Goal: Transaction & Acquisition: Register for event/course

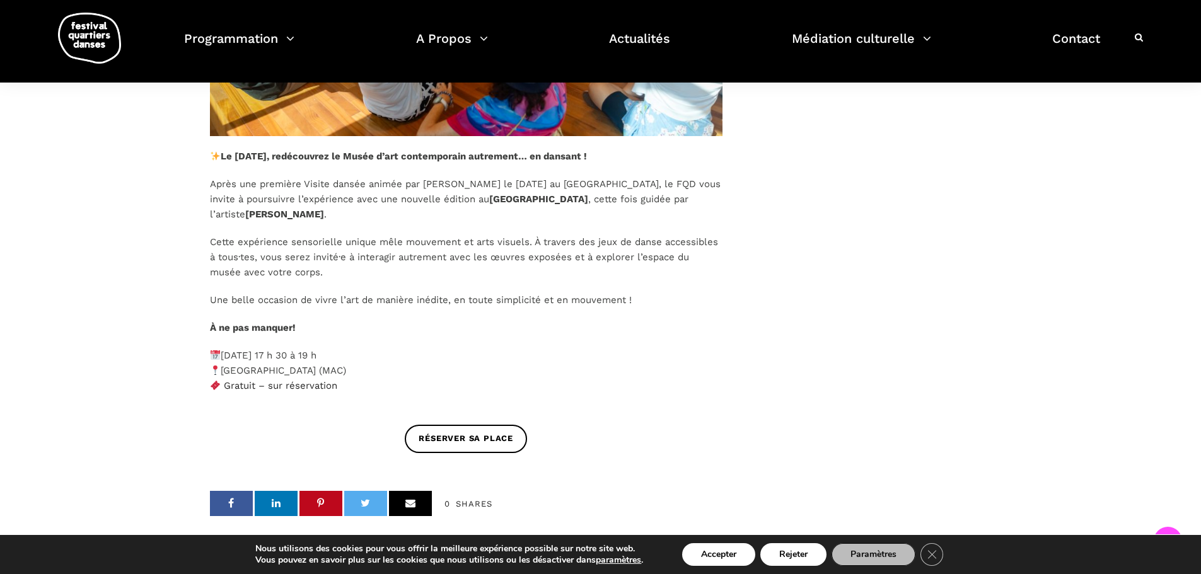
scroll to position [694, 0]
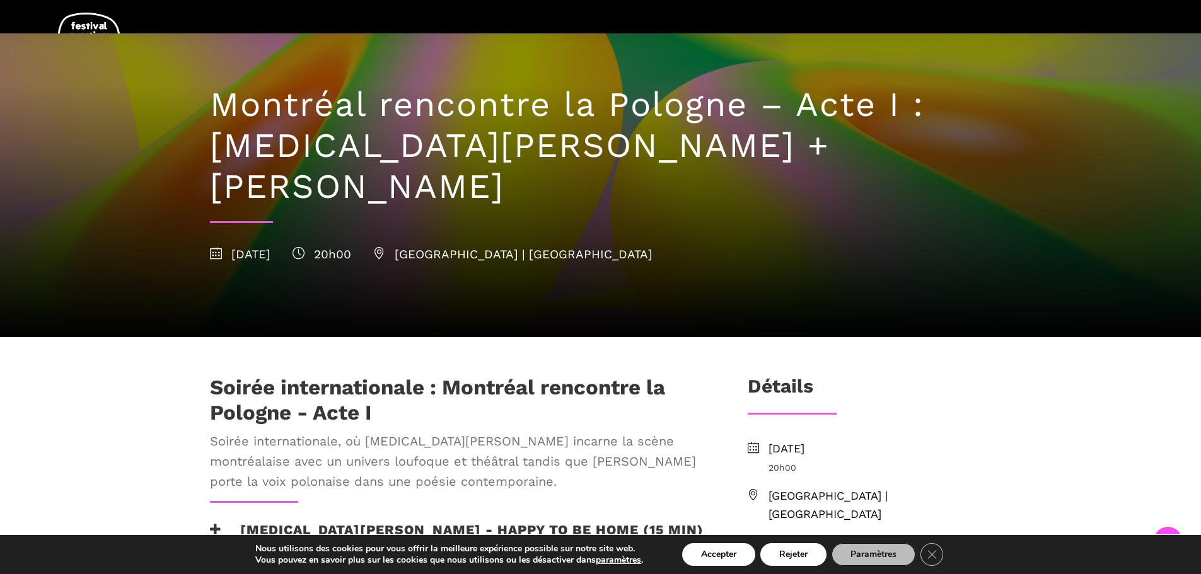
scroll to position [315, 0]
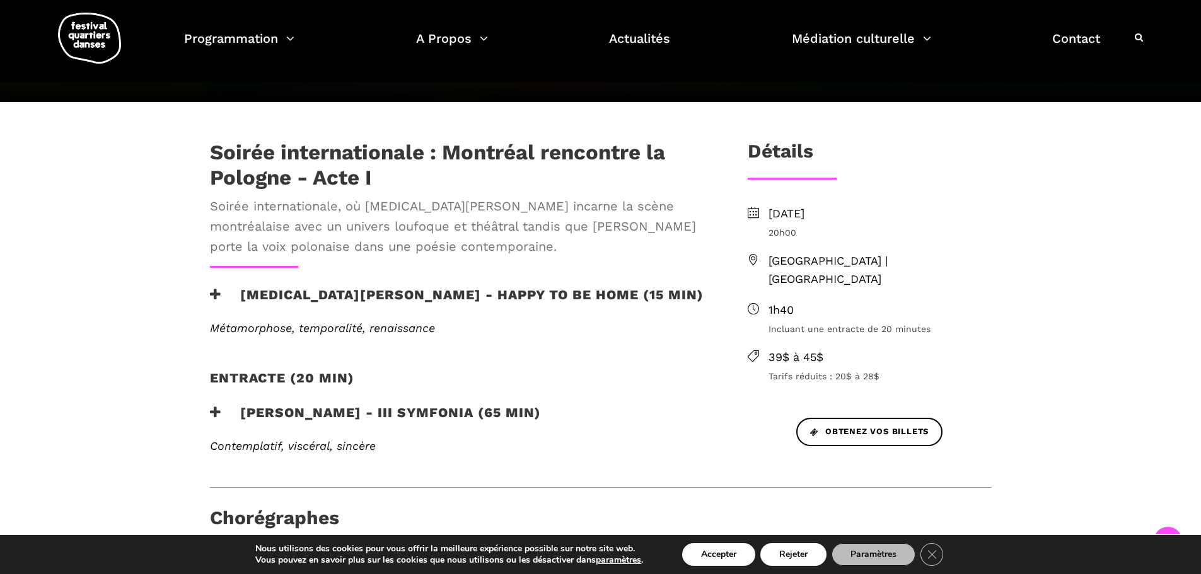
click at [213, 288] on icon at bounding box center [215, 294] width 11 height 13
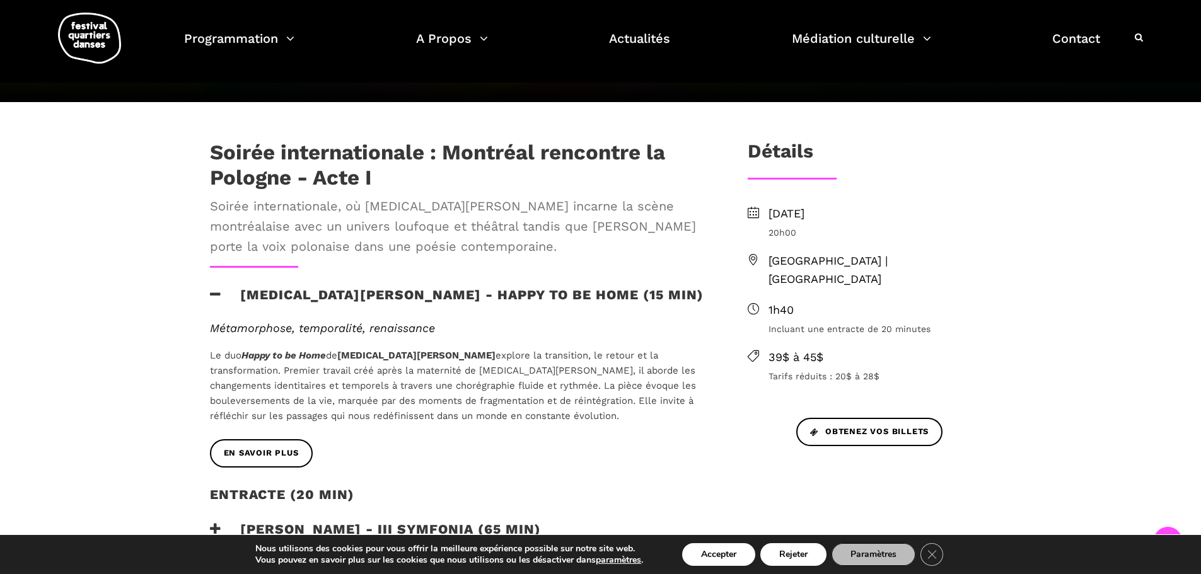
click at [213, 288] on icon at bounding box center [215, 294] width 11 height 13
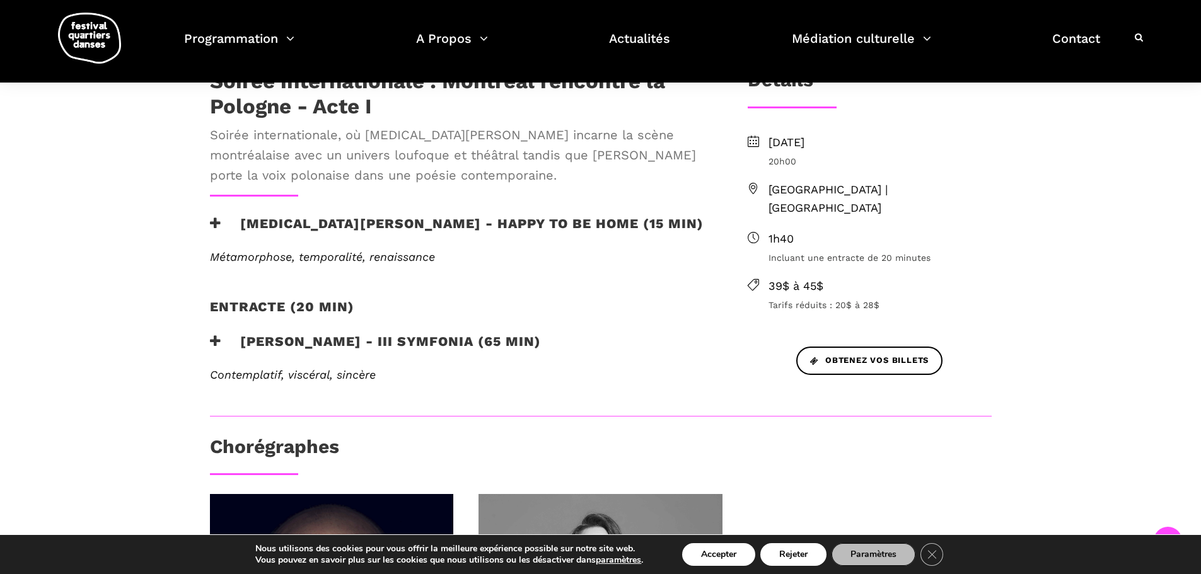
scroll to position [378, 0]
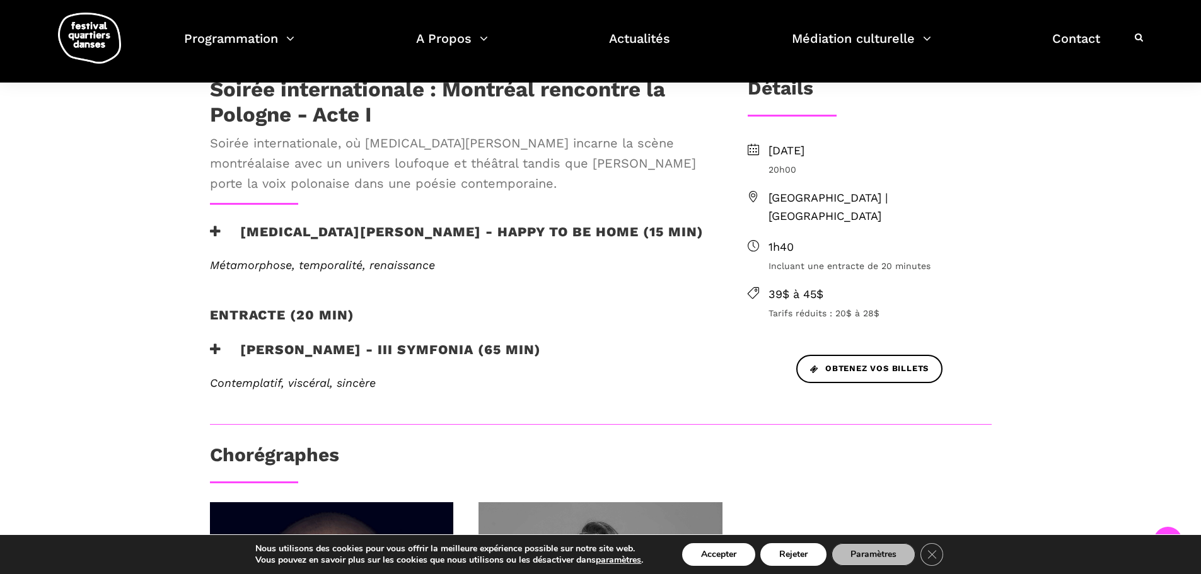
click at [211, 343] on icon at bounding box center [215, 349] width 11 height 13
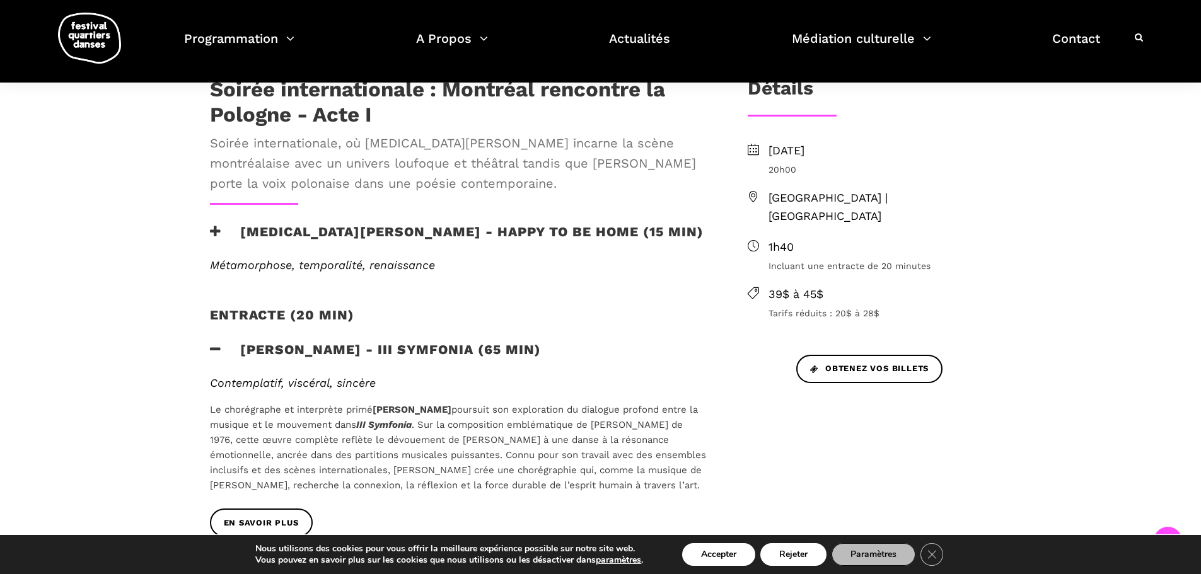
click at [212, 343] on icon at bounding box center [215, 349] width 11 height 13
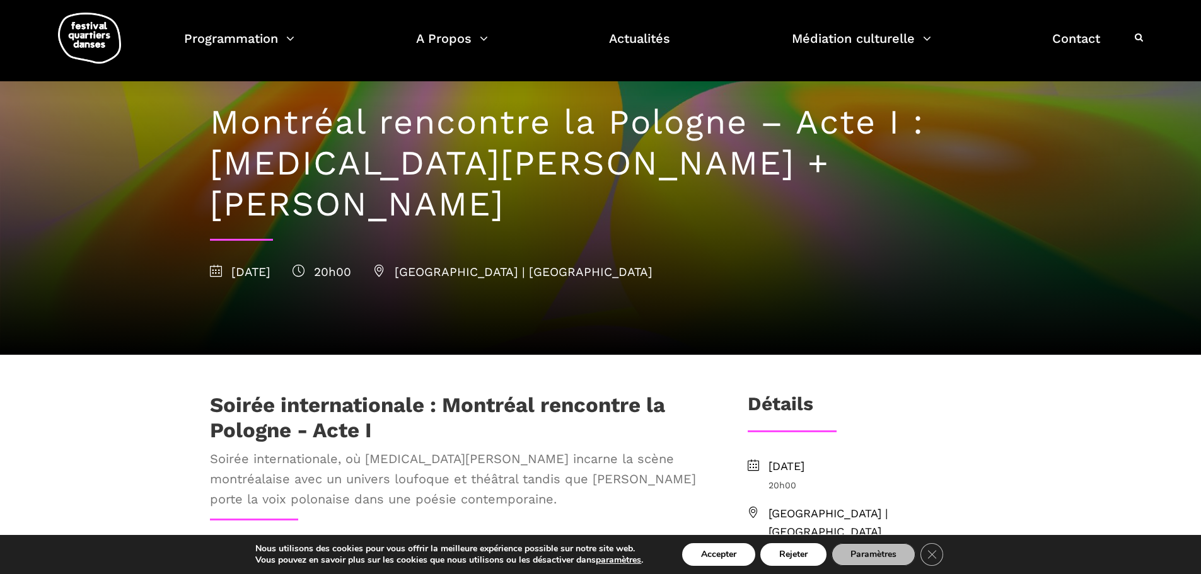
scroll to position [0, 0]
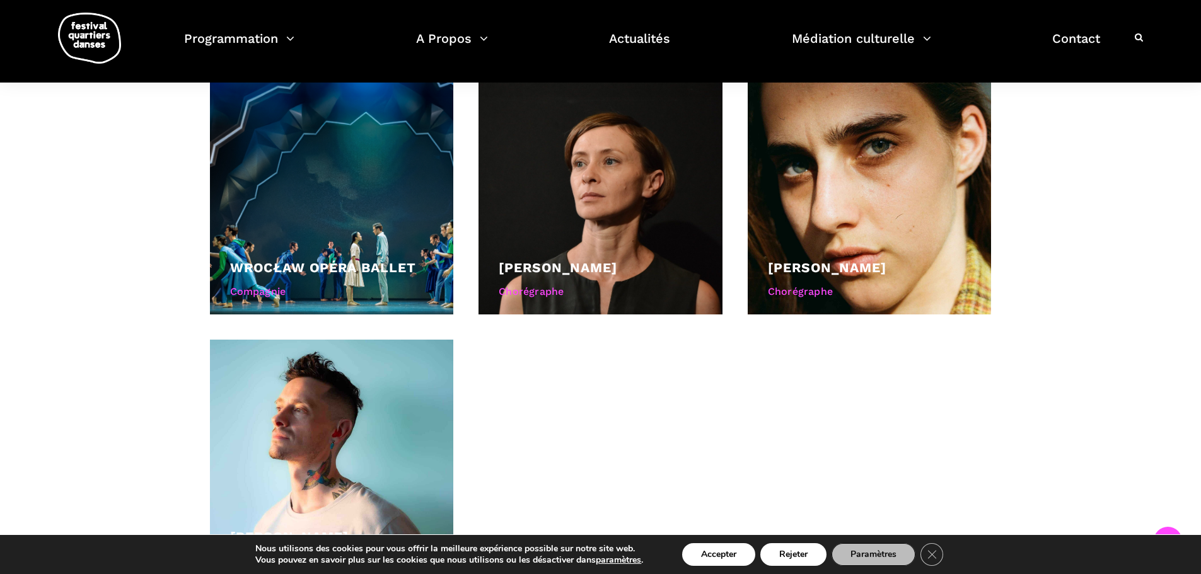
scroll to position [1009, 0]
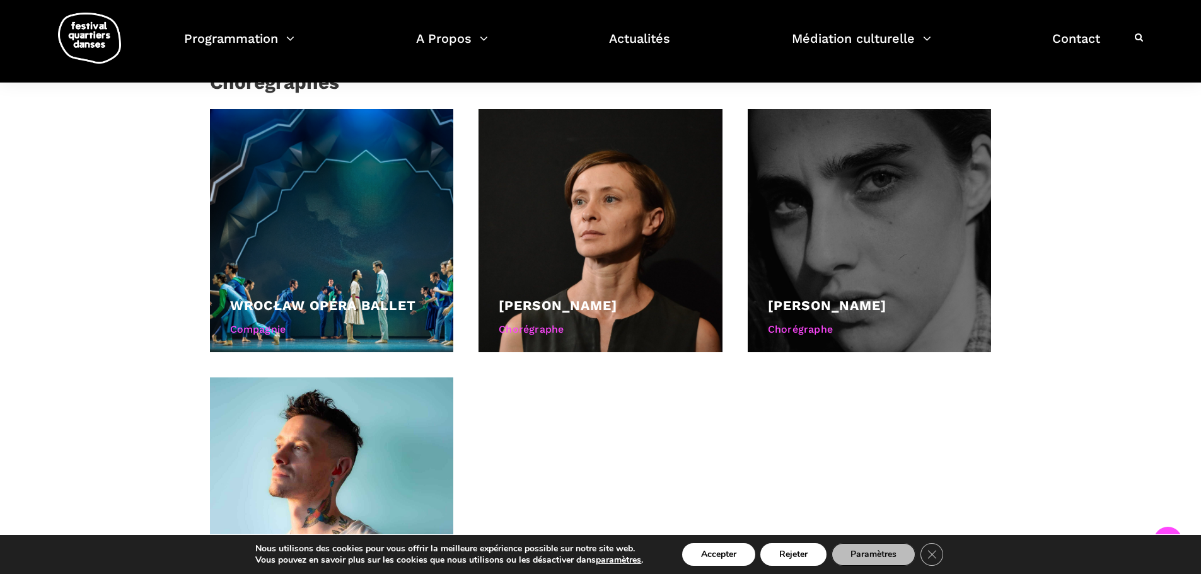
click at [807, 337] on div "Chorégraphe" at bounding box center [870, 330] width 204 height 16
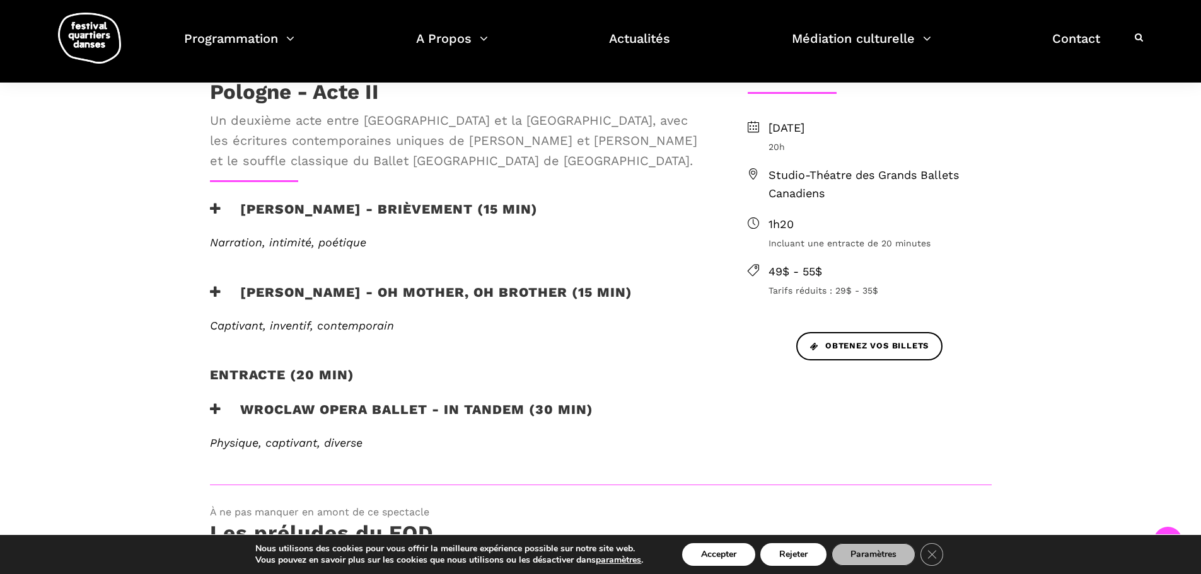
scroll to position [378, 0]
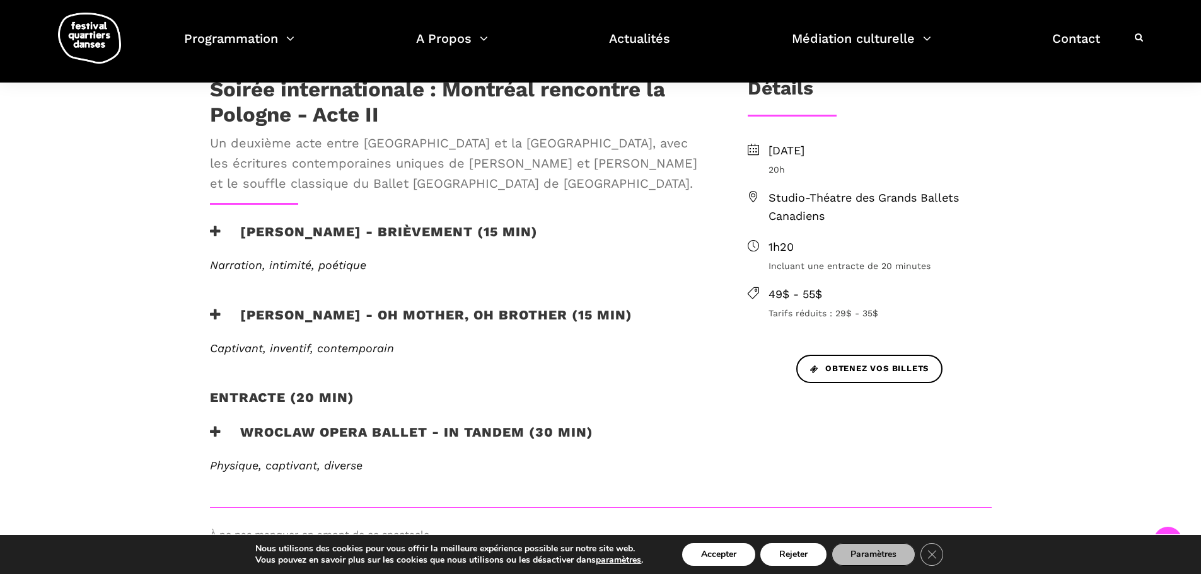
click at [215, 234] on icon at bounding box center [215, 231] width 11 height 13
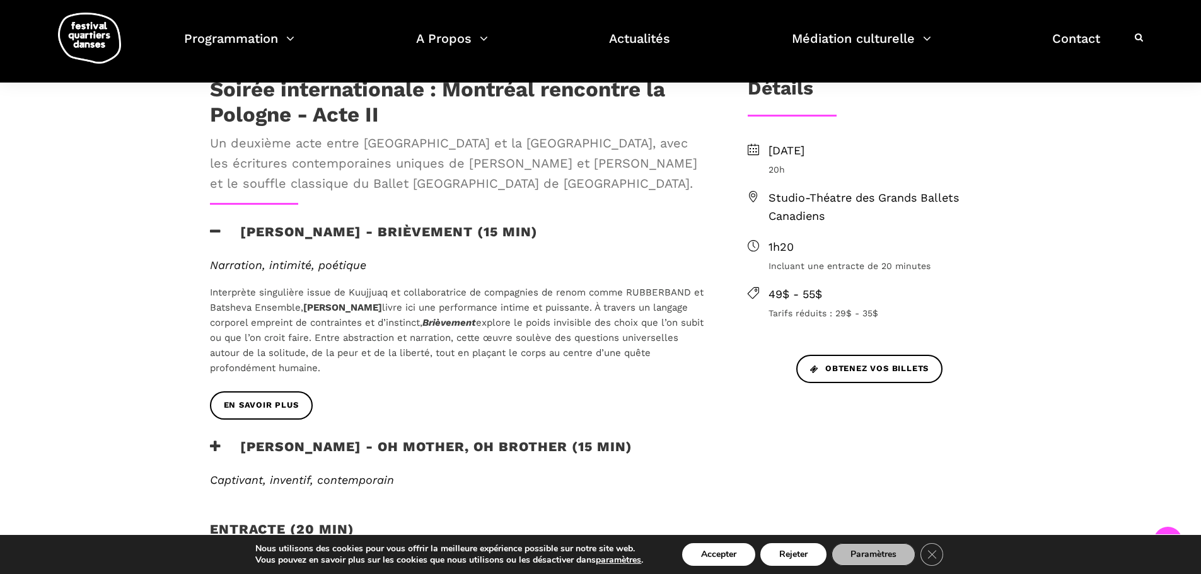
click at [214, 233] on icon at bounding box center [215, 231] width 11 height 13
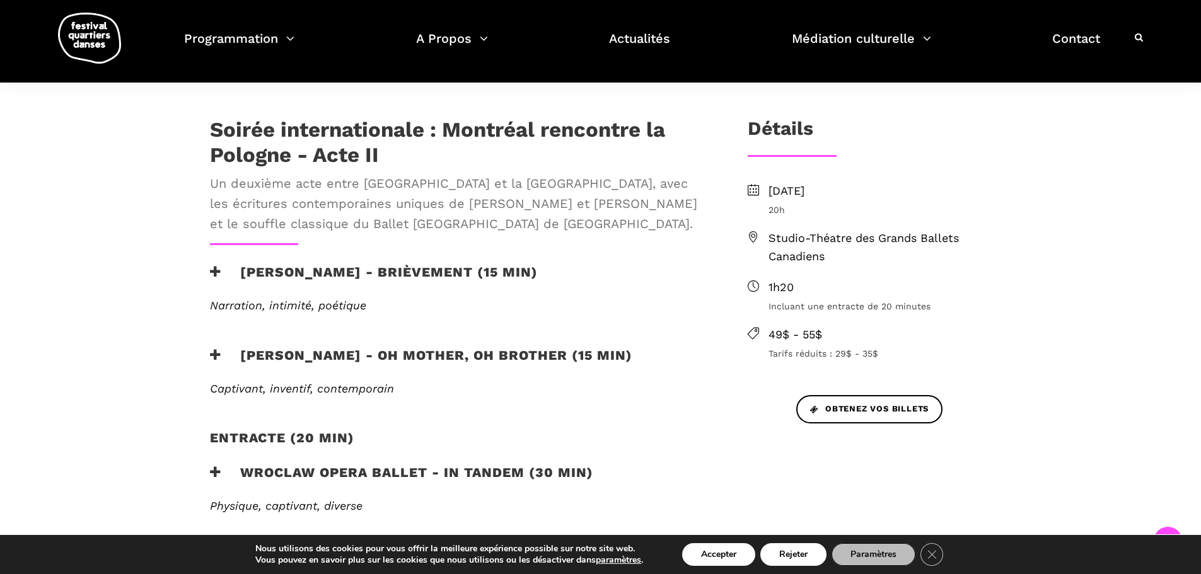
scroll to position [315, 0]
